Goal: Check status: Check status

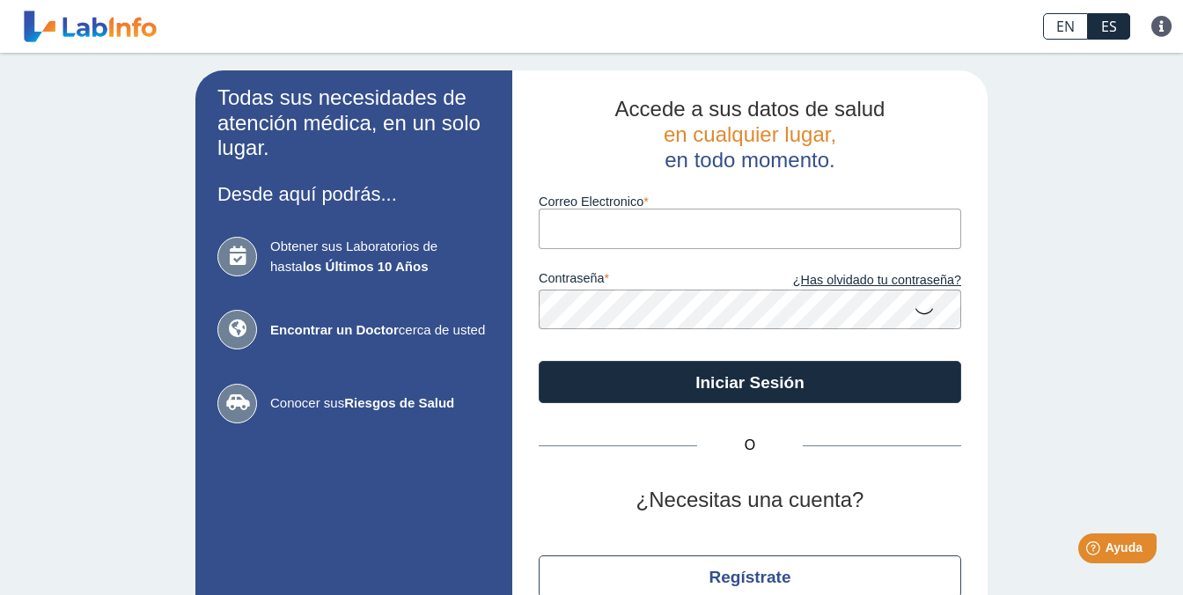
type input "[EMAIL_ADDRESS][DOMAIN_NAME]"
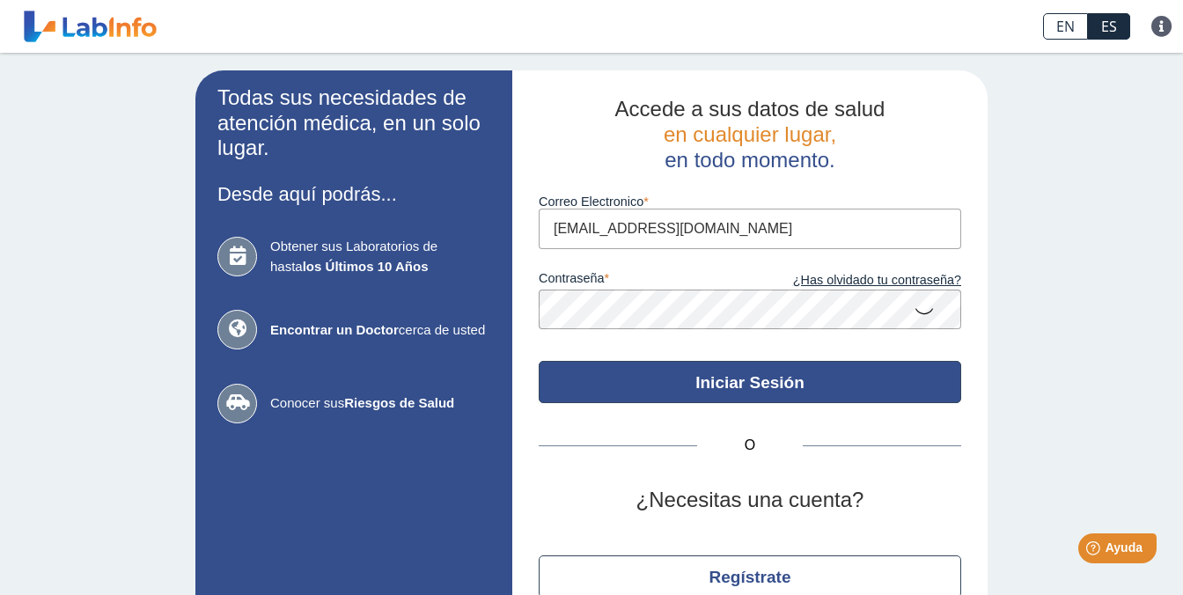
click at [777, 392] on button "Iniciar Sesión" at bounding box center [750, 382] width 422 height 42
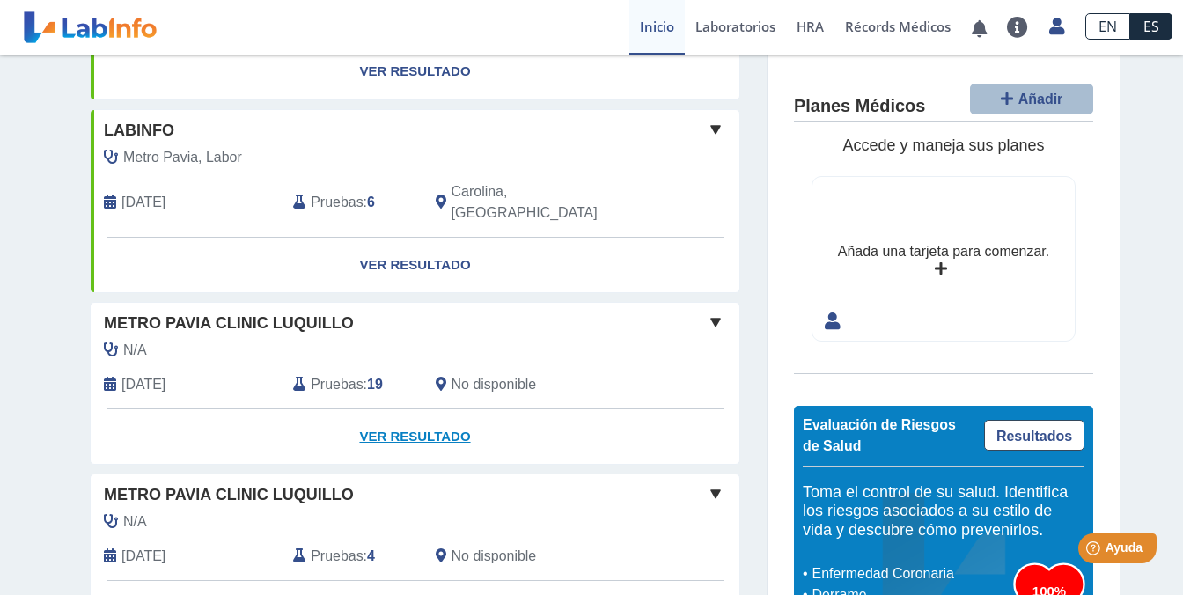
scroll to position [449, 0]
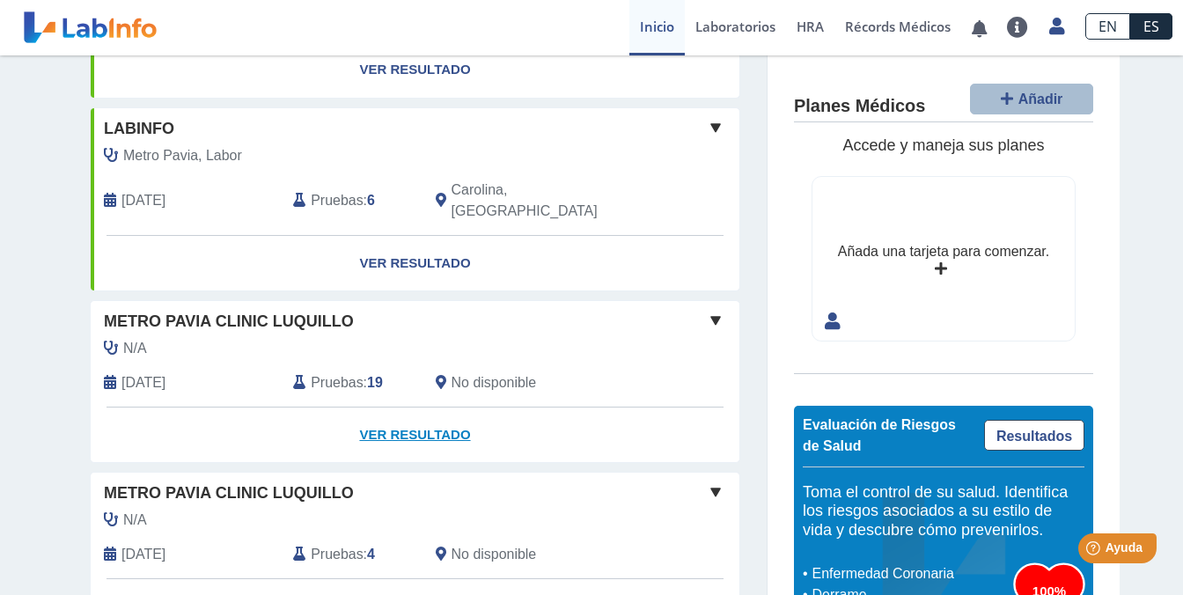
click at [405, 407] on link "Ver Resultado" at bounding box center [415, 434] width 649 height 55
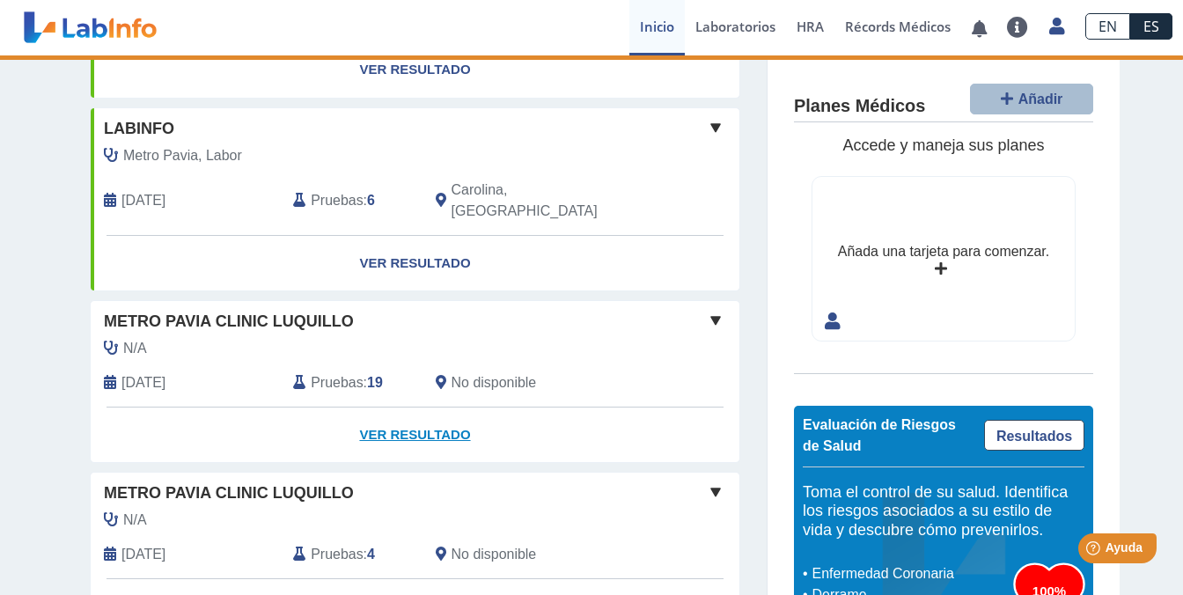
click at [422, 407] on link "Ver Resultado" at bounding box center [415, 434] width 649 height 55
drag, startPoint x: 350, startPoint y: 333, endPoint x: 356, endPoint y: 344, distance: 13.0
click at [350, 372] on span "Pruebas" at bounding box center [337, 382] width 52 height 21
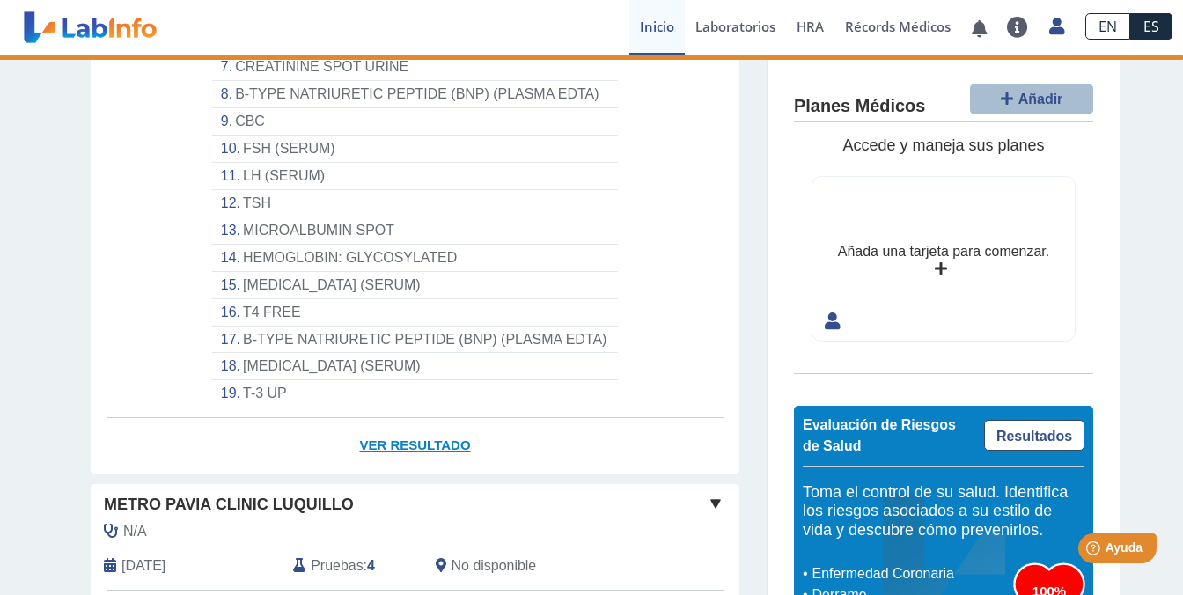
scroll to position [997, 0]
click at [446, 417] on link "Ver Resultado" at bounding box center [415, 444] width 649 height 55
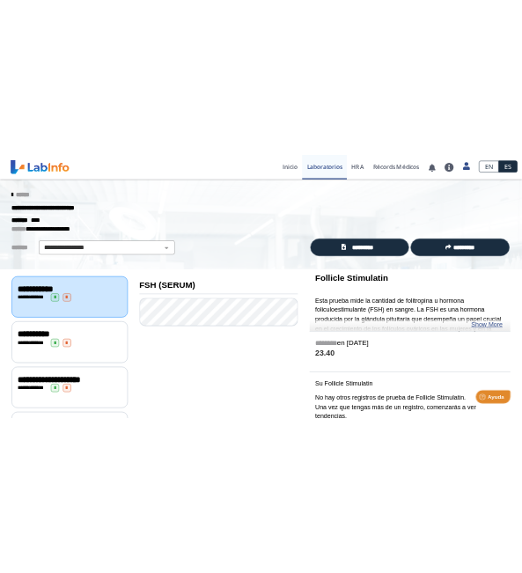
scroll to position [6, 0]
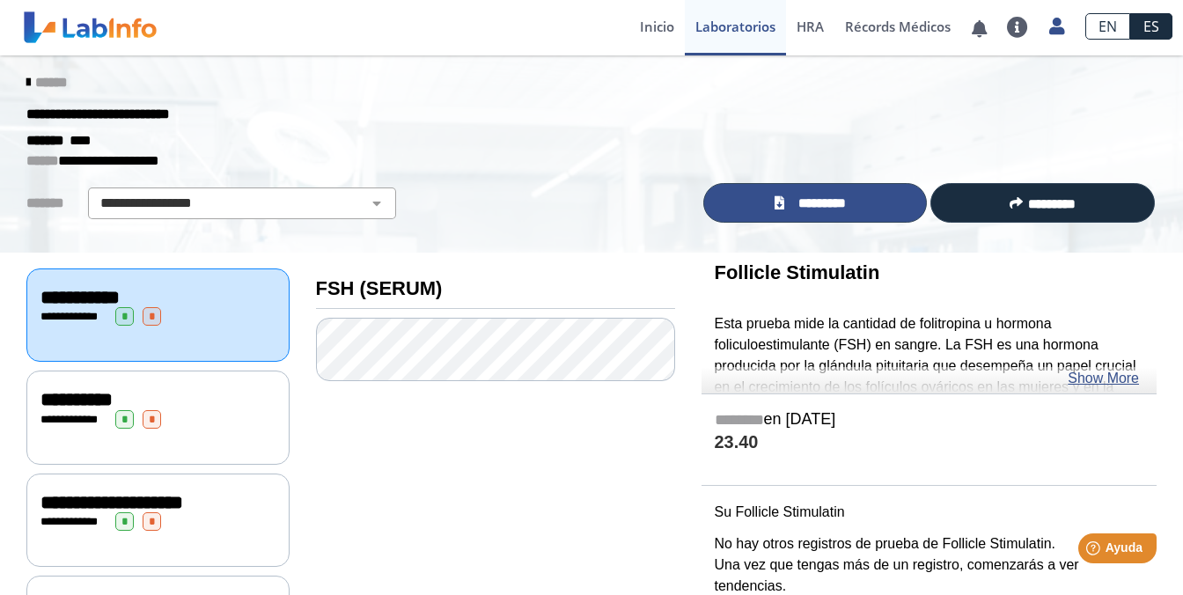
click at [820, 196] on span "*********" at bounding box center [821, 203] width 65 height 19
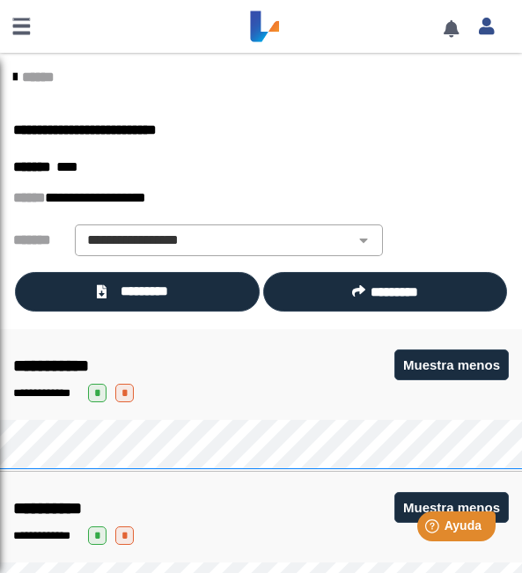
click at [48, 74] on span "******" at bounding box center [38, 76] width 32 height 13
